Goal: Task Accomplishment & Management: Use online tool/utility

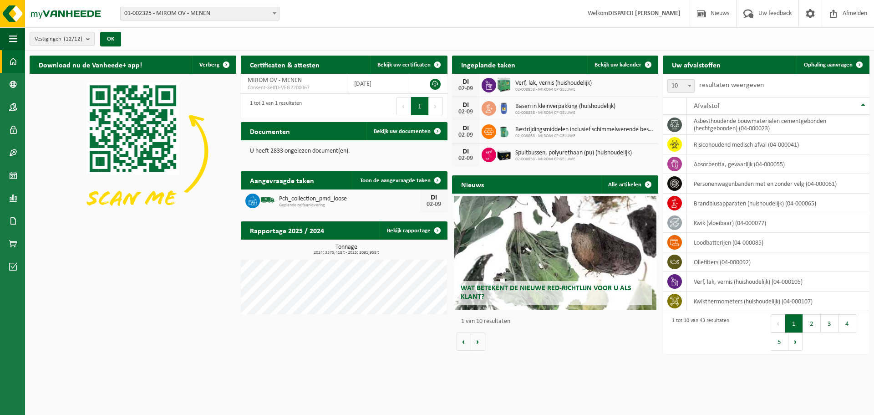
click at [203, 13] on span "01-002325 - MIROM OV - MENEN" at bounding box center [200, 13] width 158 height 13
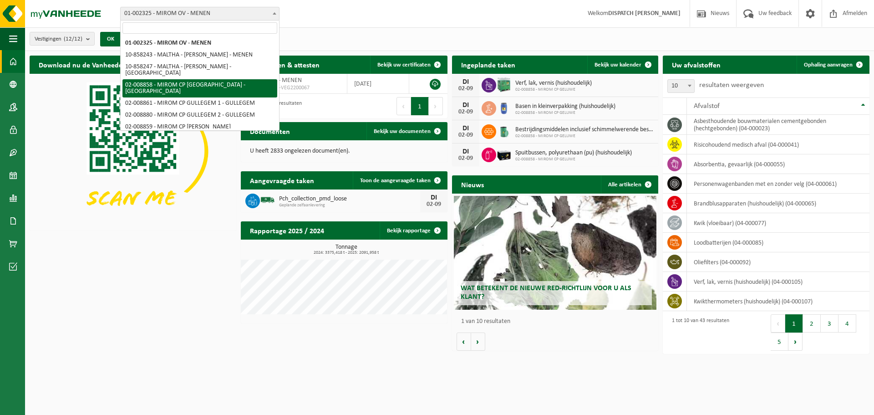
select select "1471"
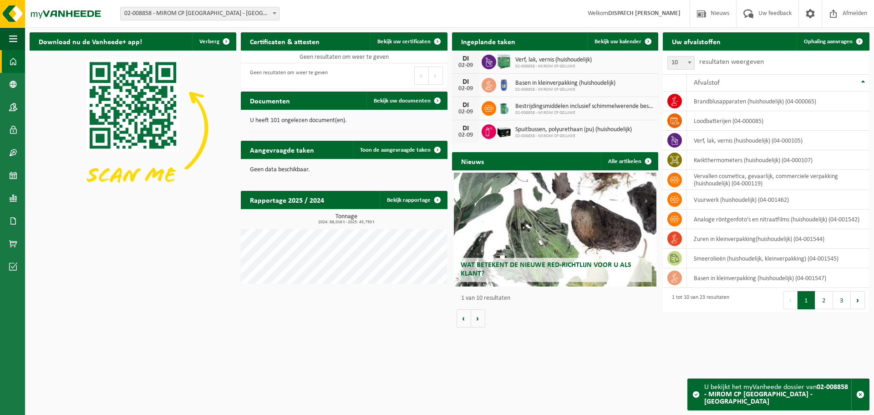
click at [198, 213] on div "Download nu de Vanheede+ app! Verberg Certificaten & attesten Bekijk uw certifi…" at bounding box center [449, 180] width 844 height 304
click at [823, 46] on link "Ophaling aanvragen" at bounding box center [833, 41] width 72 height 18
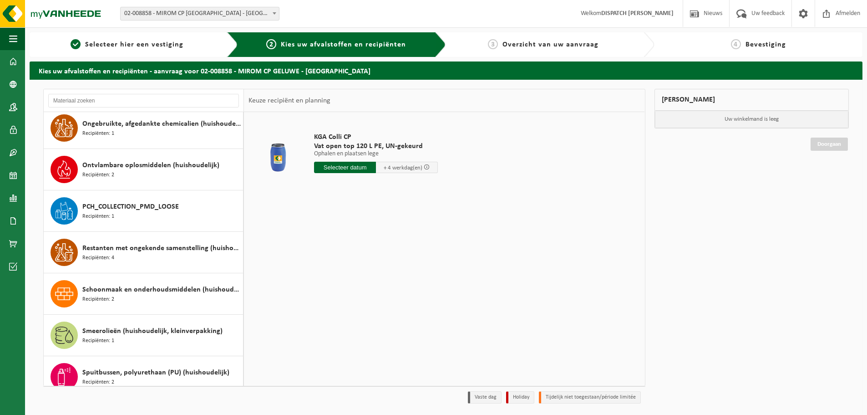
scroll to position [501, 0]
click at [167, 214] on div "PCH_COLLECTION_PMD_LOOSE Recipiënten: 1" at bounding box center [161, 211] width 158 height 27
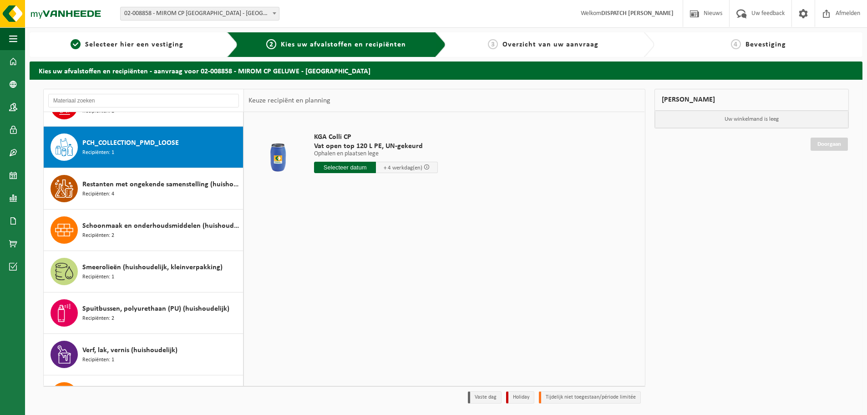
scroll to position [580, 0]
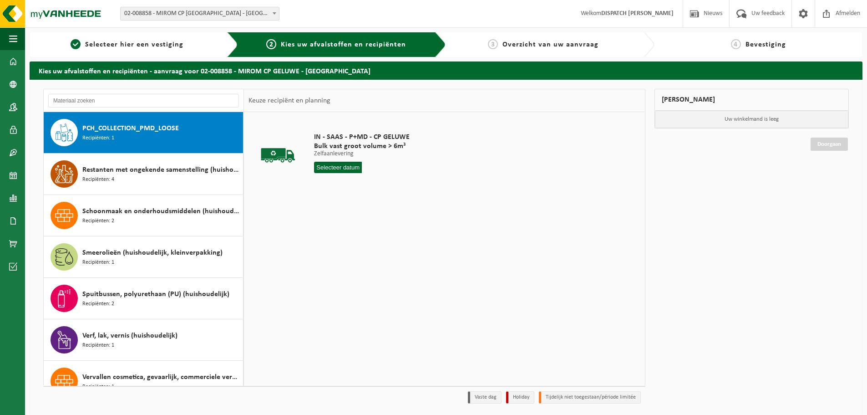
click at [331, 167] on input "text" at bounding box center [338, 167] width 48 height 11
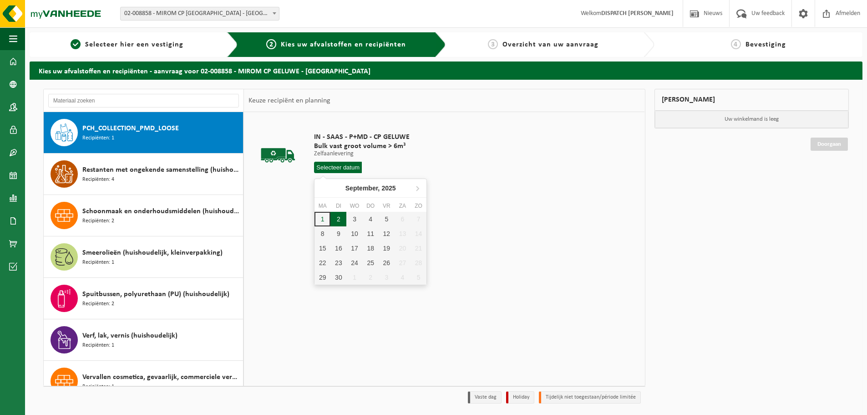
click at [336, 217] on div "2" at bounding box center [338, 219] width 16 height 15
type input "Van 2025-09-02"
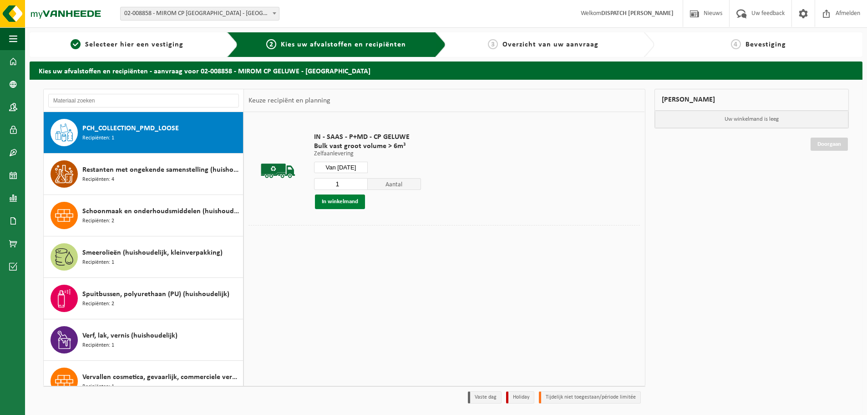
click at [340, 198] on button "In winkelmand" at bounding box center [340, 201] width 50 height 15
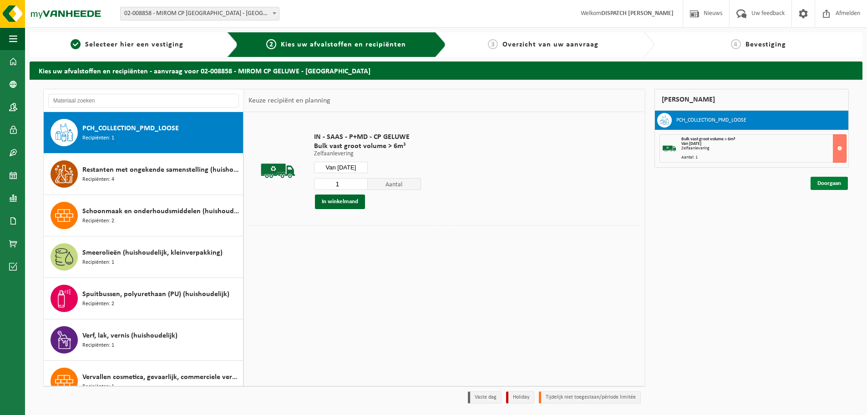
click at [843, 183] on link "Doorgaan" at bounding box center [829, 183] width 37 height 13
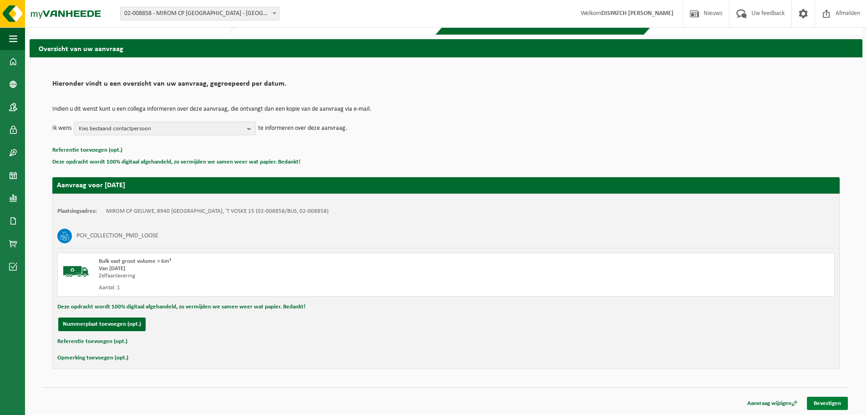
click at [833, 404] on link "Bevestigen" at bounding box center [827, 402] width 41 height 13
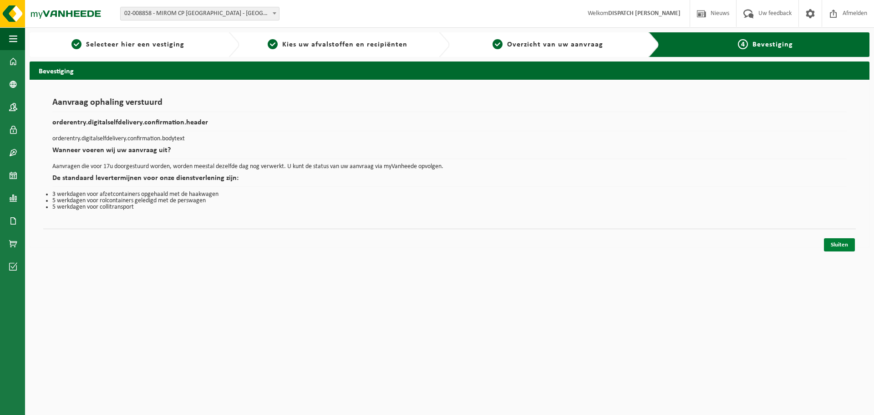
click at [835, 243] on link "Sluiten" at bounding box center [839, 244] width 31 height 13
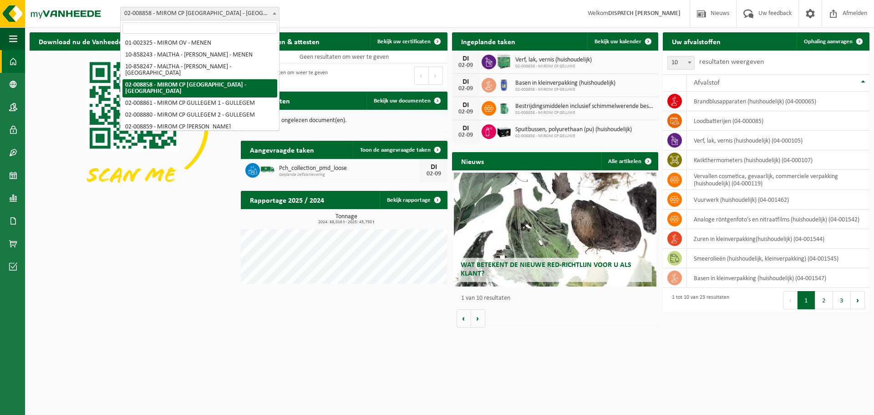
click at [273, 15] on span at bounding box center [274, 13] width 9 height 12
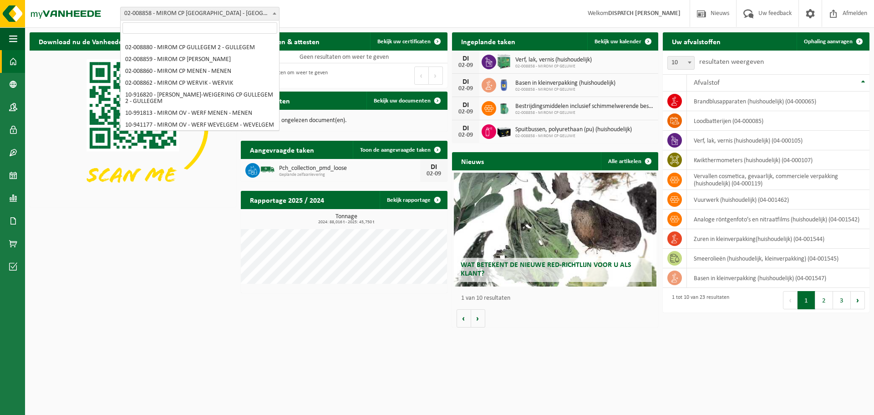
scroll to position [70, 0]
select select "1473"
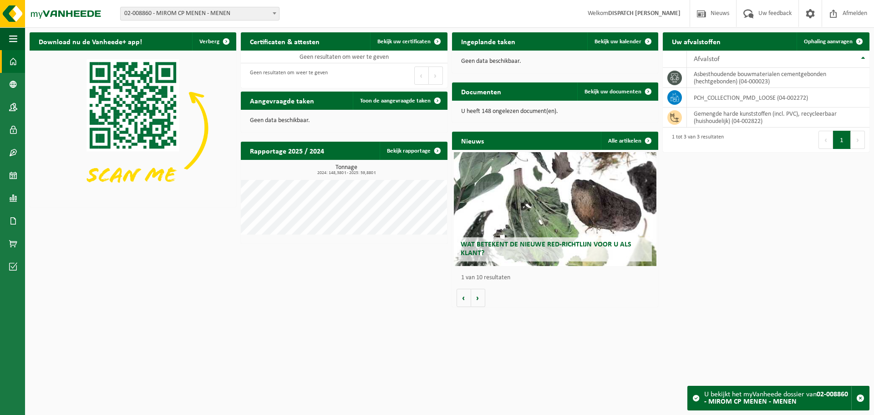
click at [750, 223] on div "Download nu de Vanheede+ app! Verberg Certificaten & attesten Bekijk uw certifi…" at bounding box center [449, 170] width 844 height 284
click at [703, 103] on td "PCH_COLLECTION_PMD_LOOSE (04-002272)" at bounding box center [778, 98] width 183 height 20
click at [675, 97] on icon at bounding box center [674, 97] width 9 height 9
click at [833, 37] on link "Ophaling aanvragen" at bounding box center [833, 41] width 72 height 18
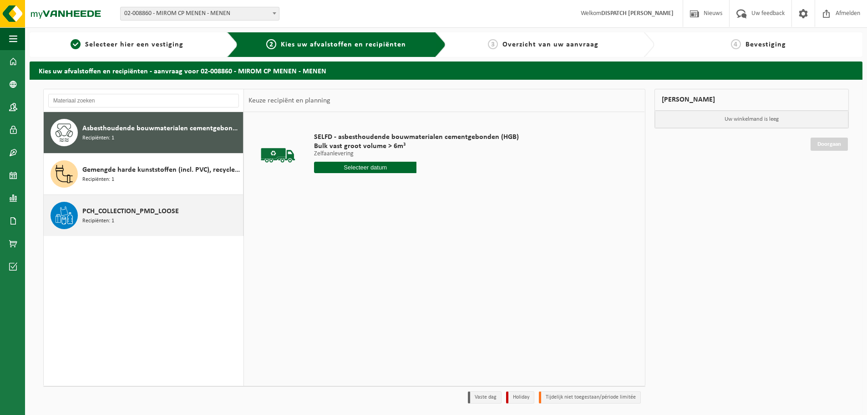
click at [130, 229] on div "PCH_COLLECTION_PMD_LOOSE Recipiënten: 1" at bounding box center [144, 215] width 200 height 41
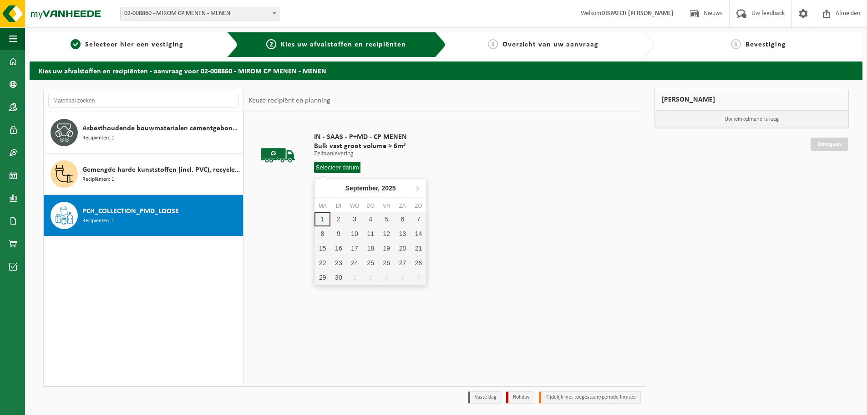
click at [336, 171] on input "text" at bounding box center [337, 167] width 46 height 11
click at [343, 217] on div "2" at bounding box center [338, 219] width 16 height 15
type input "Van 2025-09-02"
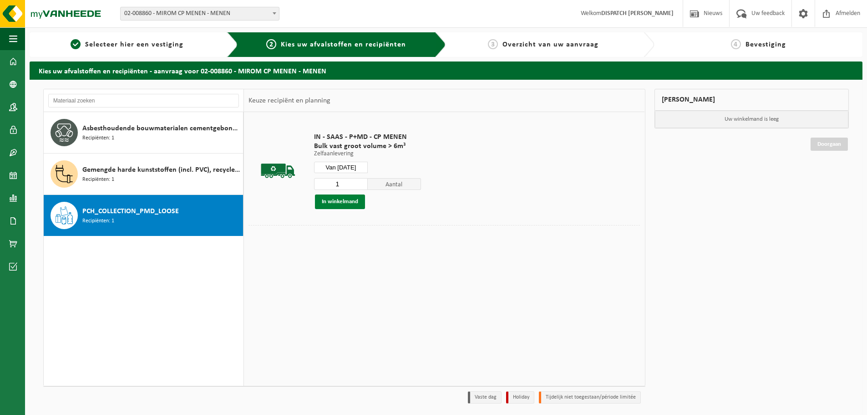
click at [330, 205] on button "In winkelmand" at bounding box center [340, 201] width 50 height 15
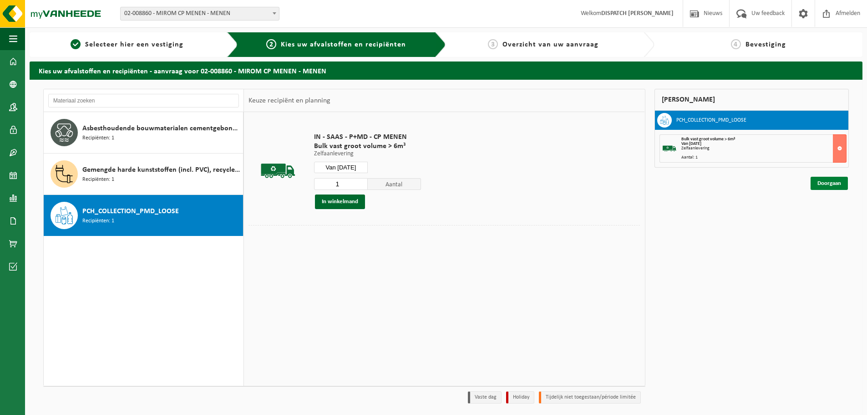
click at [822, 180] on link "Doorgaan" at bounding box center [829, 183] width 37 height 13
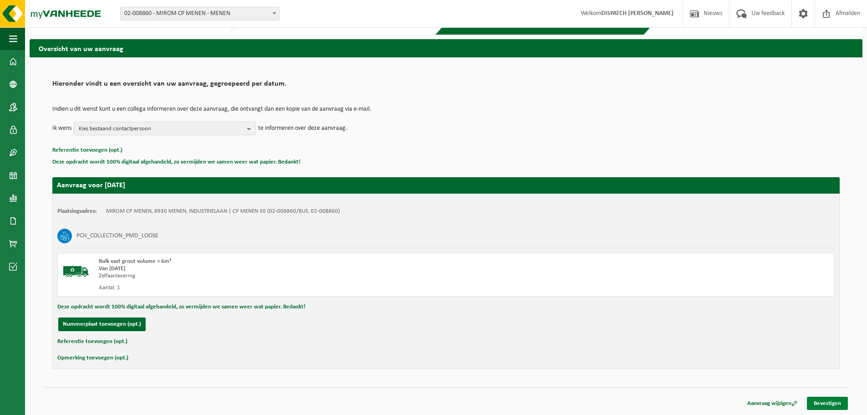
click at [828, 402] on link "Bevestigen" at bounding box center [827, 402] width 41 height 13
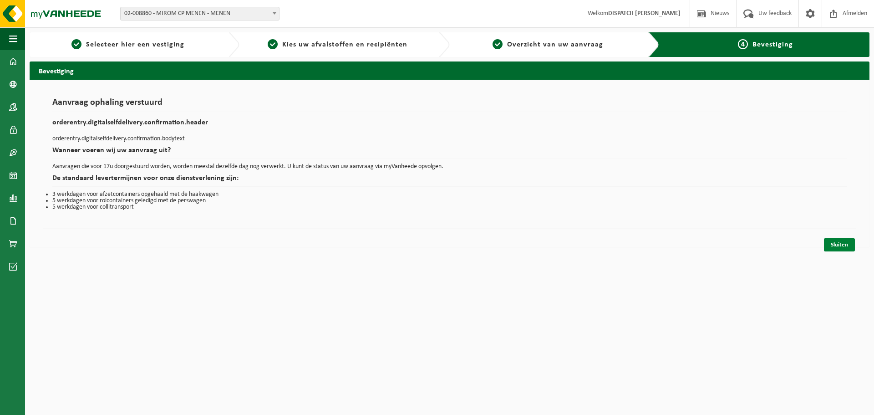
click at [836, 247] on link "Sluiten" at bounding box center [839, 244] width 31 height 13
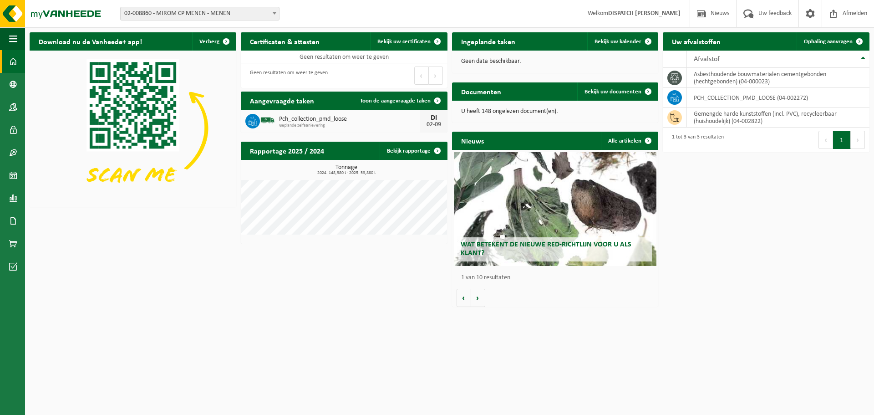
click at [836, 247] on div "Download nu de Vanheede+ app! Verberg Certificaten & attesten Bekijk uw certifi…" at bounding box center [449, 170] width 844 height 284
click at [155, 245] on div "Download nu de Vanheede+ app! Verberg Certificaten & attesten Bekijk uw certifi…" at bounding box center [449, 170] width 844 height 284
